Goal: Register for event/course

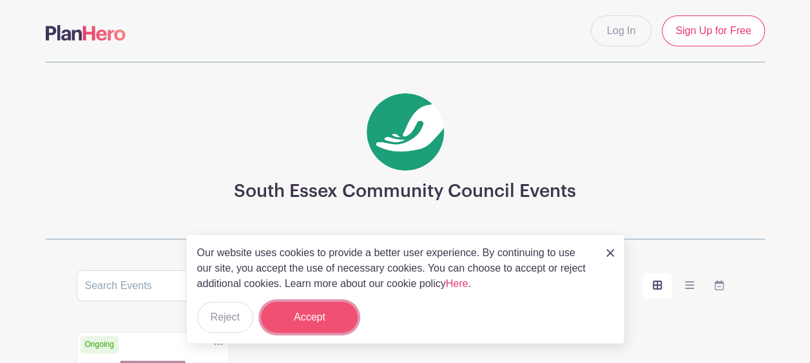
click at [318, 309] on button "Accept" at bounding box center [309, 317] width 97 height 31
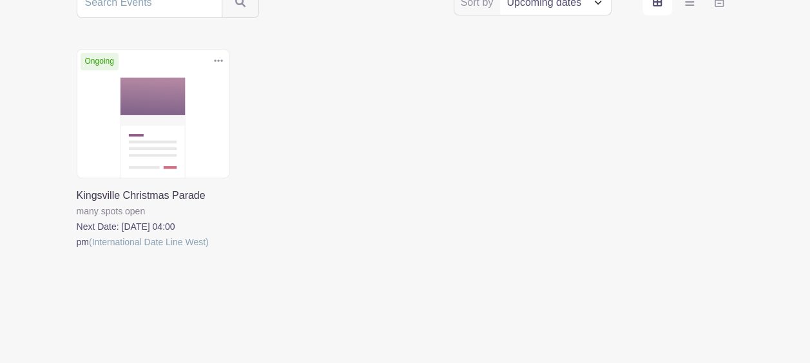
scroll to position [285, 0]
click at [77, 249] on link at bounding box center [77, 249] width 0 height 0
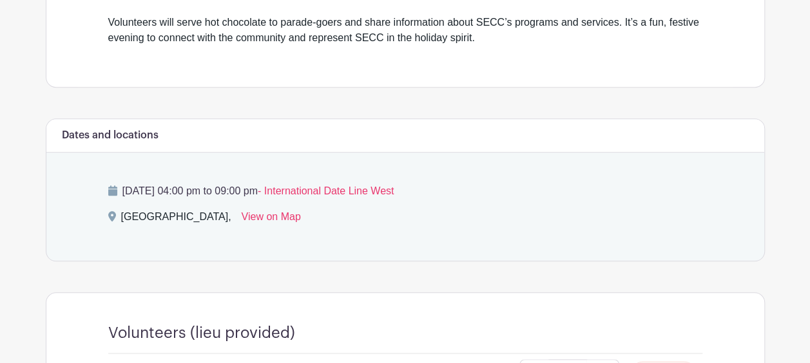
scroll to position [515, 0]
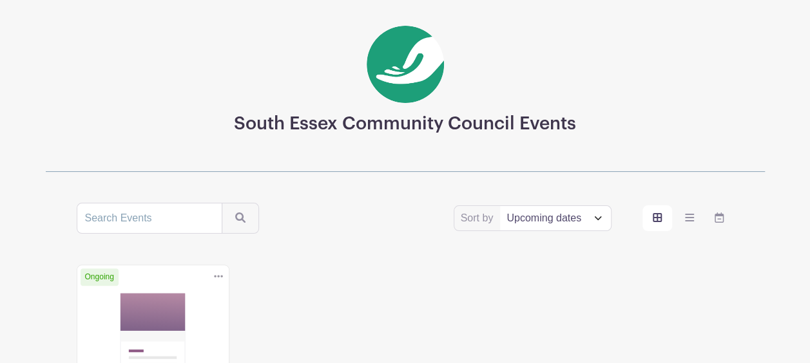
scroll to position [258, 0]
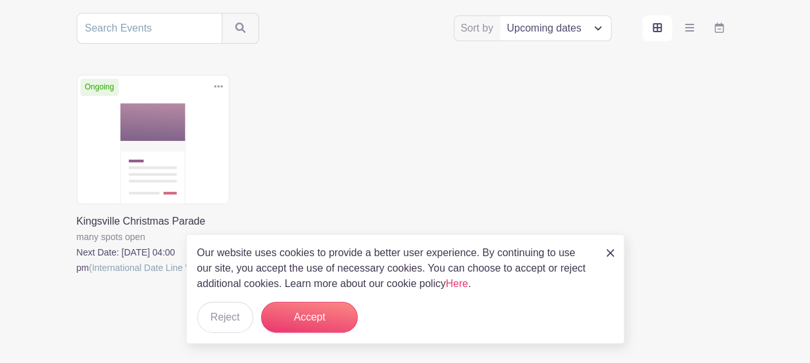
click at [77, 276] on link at bounding box center [77, 276] width 0 height 0
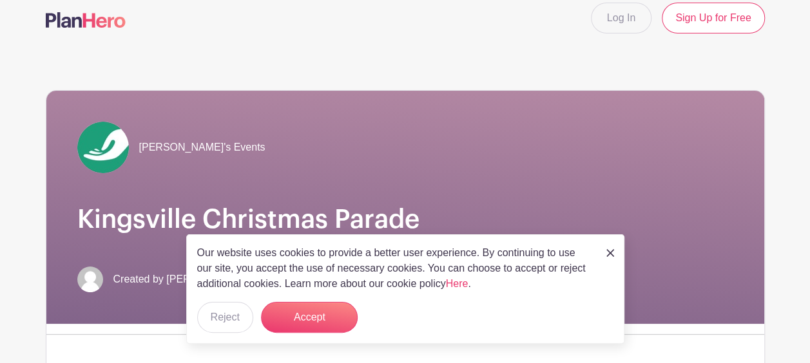
scroll to position [10, 0]
